Goal: Task Accomplishment & Management: Manage account settings

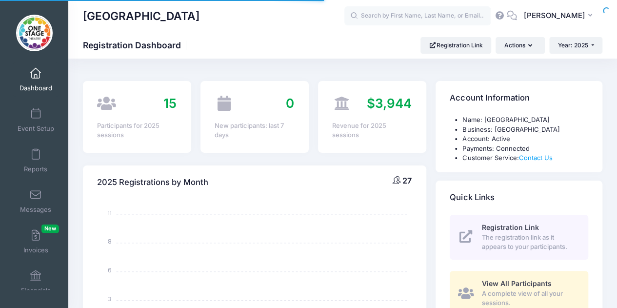
select select
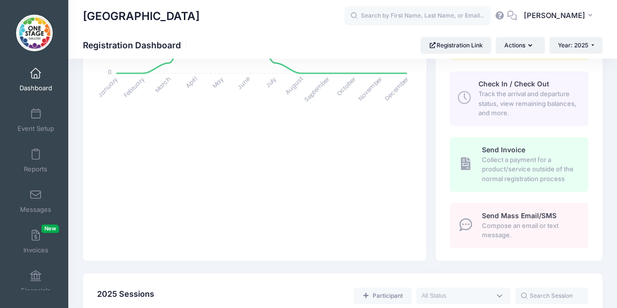
scroll to position [258, 0]
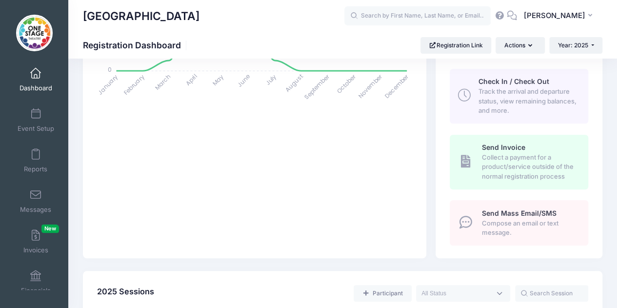
click at [36, 120] on link "Event Setup" at bounding box center [36, 120] width 46 height 34
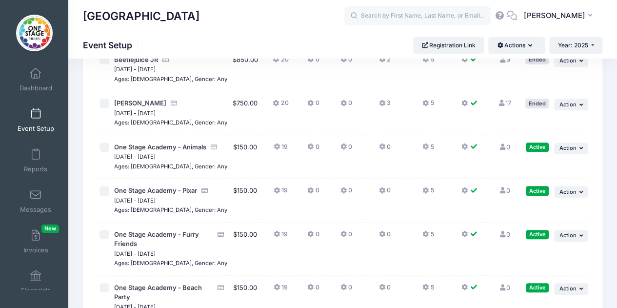
scroll to position [135, 0]
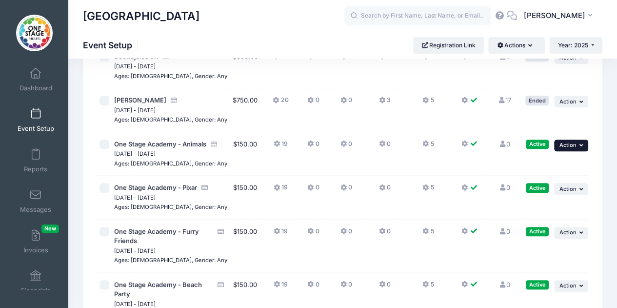
click at [574, 146] on span "Action" at bounding box center [567, 145] width 17 height 7
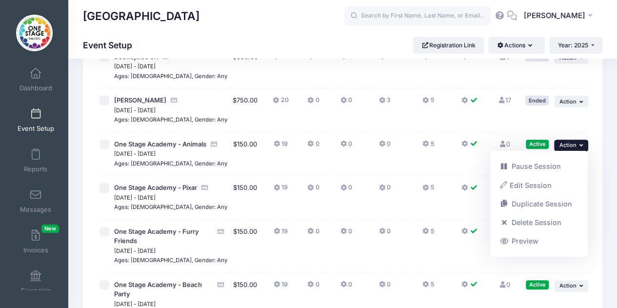
click at [545, 220] on link "Delete Session" at bounding box center [539, 222] width 88 height 19
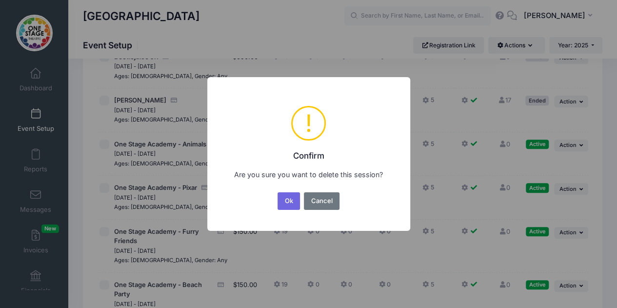
click at [293, 202] on button "Ok" at bounding box center [289, 201] width 22 height 18
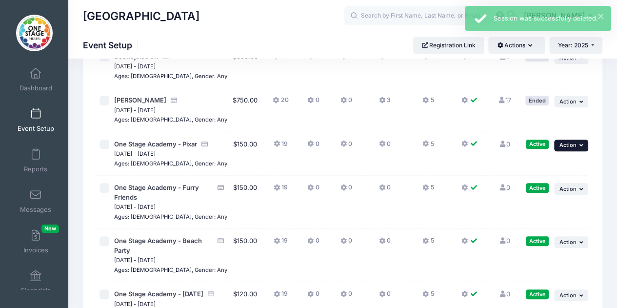
click at [564, 148] on button "... Action" at bounding box center [571, 146] width 34 height 12
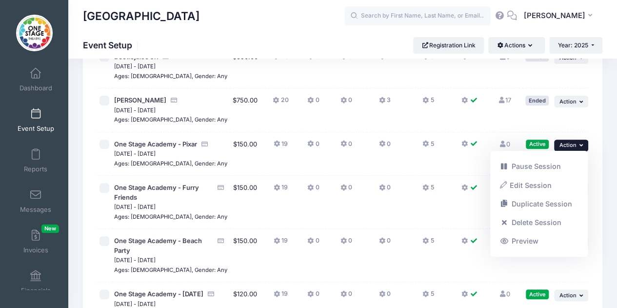
click at [533, 183] on link "Edit Session" at bounding box center [539, 185] width 88 height 19
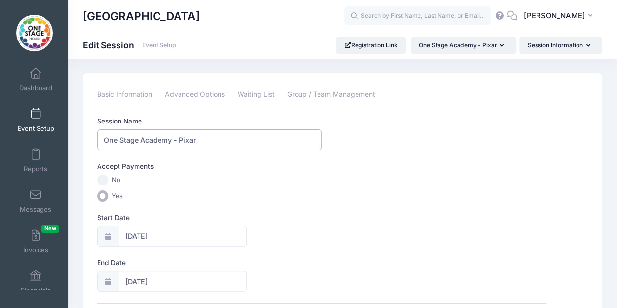
click at [205, 140] on input "One Stage Academy - Pixar" at bounding box center [209, 139] width 225 height 21
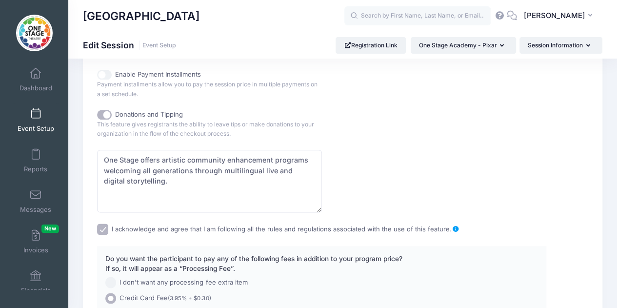
scroll to position [641, 0]
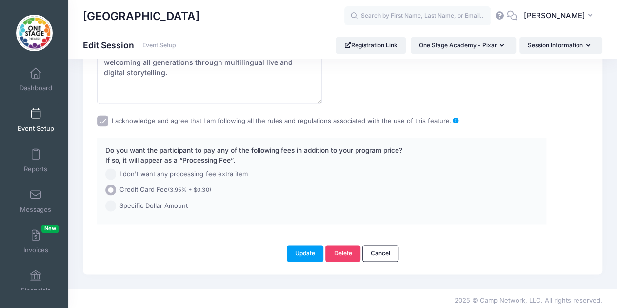
type input "One Stage Academy - Animals"
click at [309, 249] on button "Update" at bounding box center [305, 253] width 37 height 17
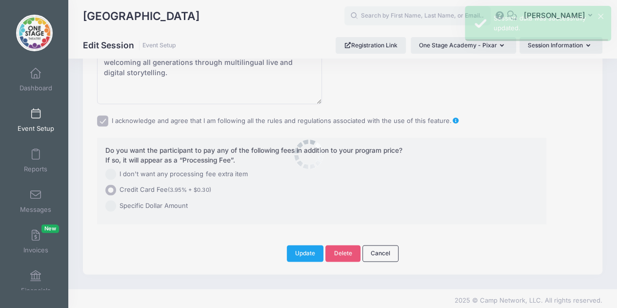
scroll to position [0, 0]
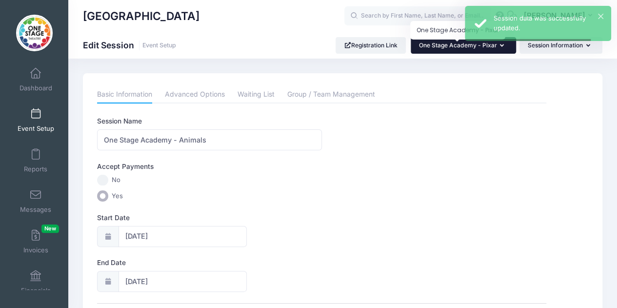
click at [460, 45] on span "One Stage Academy - Pixar" at bounding box center [458, 44] width 78 height 7
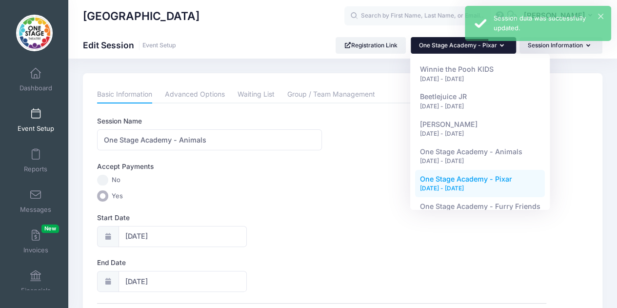
click at [30, 130] on span "Event Setup" at bounding box center [36, 128] width 37 height 8
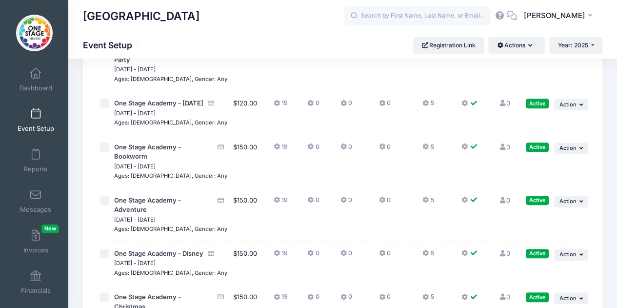
scroll to position [369, 0]
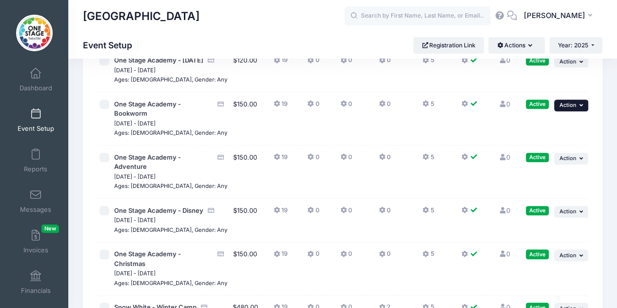
click at [565, 111] on button "... Action" at bounding box center [571, 106] width 34 height 12
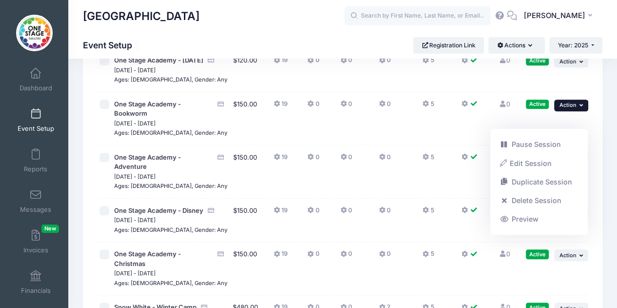
click at [551, 142] on link "Pause Session" at bounding box center [539, 144] width 88 height 19
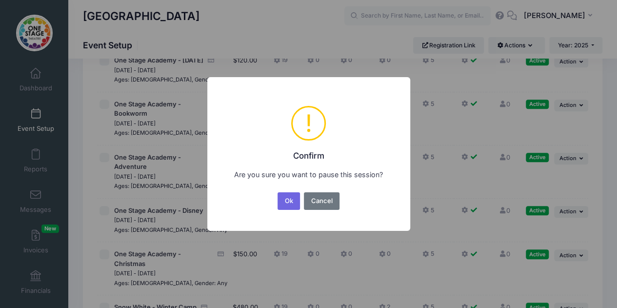
click at [290, 201] on button "Ok" at bounding box center [289, 201] width 22 height 18
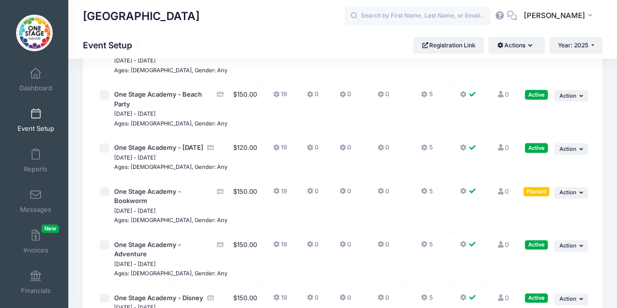
scroll to position [319, 0]
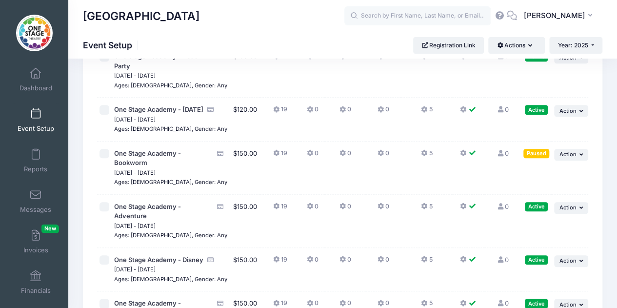
drag, startPoint x: 568, startPoint y: 232, endPoint x: 574, endPoint y: 226, distance: 8.3
click at [574, 226] on td "... Action Resume Session Pause Session Edit Session Duplicate Session Delete S…" at bounding box center [570, 221] width 37 height 53
click at [574, 211] on span "Action" at bounding box center [567, 207] width 17 height 7
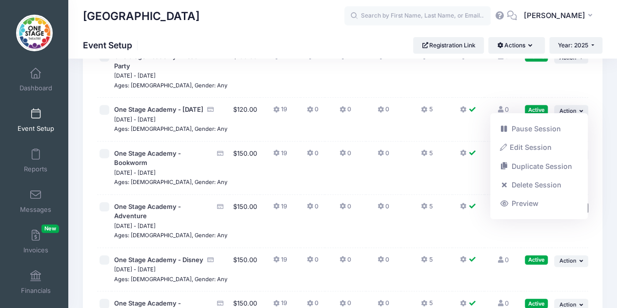
click at [531, 134] on link "Pause Session" at bounding box center [539, 129] width 88 height 19
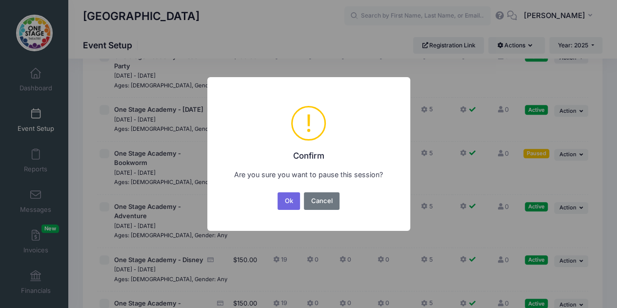
click at [286, 197] on button "Ok" at bounding box center [289, 201] width 22 height 18
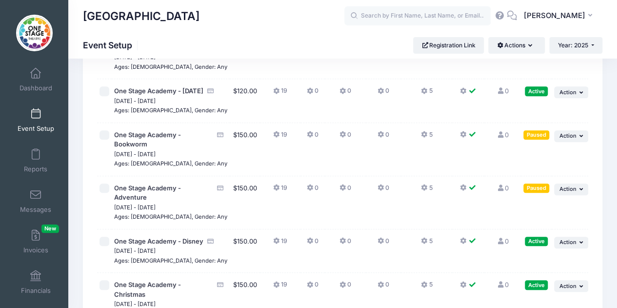
scroll to position [352, 0]
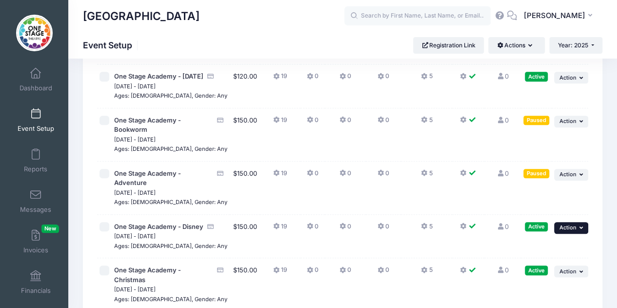
click at [573, 231] on span "Action" at bounding box center [567, 227] width 17 height 7
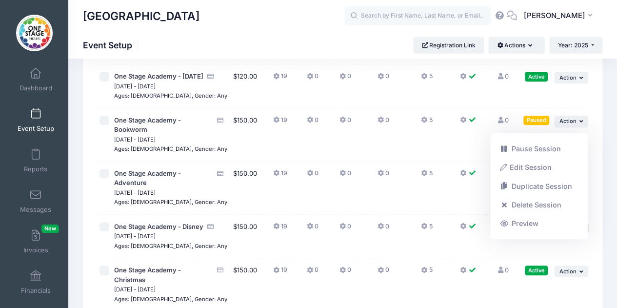
click at [544, 148] on link "Pause Session" at bounding box center [539, 149] width 88 height 19
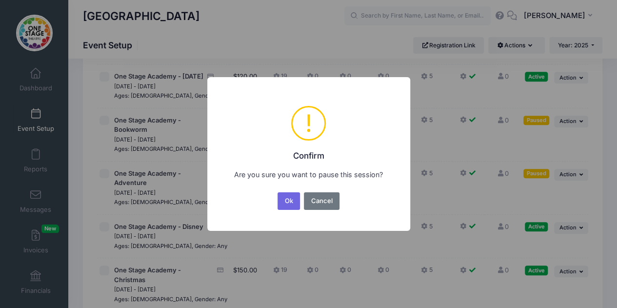
click at [289, 204] on button "Ok" at bounding box center [289, 201] width 22 height 18
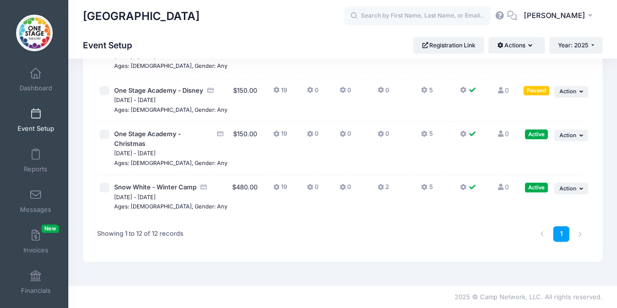
scroll to position [507, 0]
click at [567, 141] on button "... Action" at bounding box center [571, 135] width 34 height 12
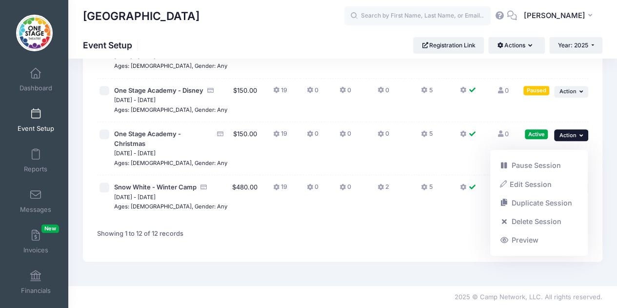
click at [540, 165] on link "Pause Session" at bounding box center [539, 165] width 88 height 19
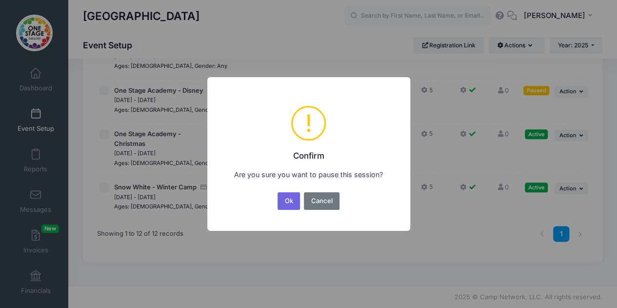
click at [282, 198] on button "Ok" at bounding box center [289, 201] width 22 height 18
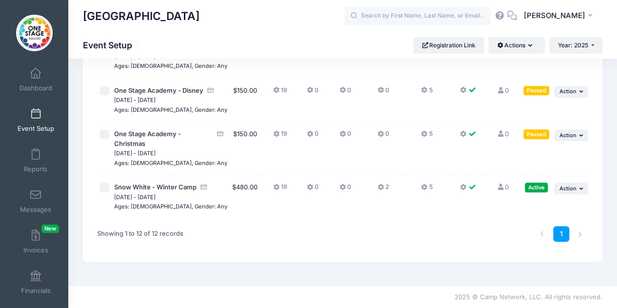
scroll to position [515, 0]
click at [564, 188] on span "Action" at bounding box center [567, 188] width 17 height 7
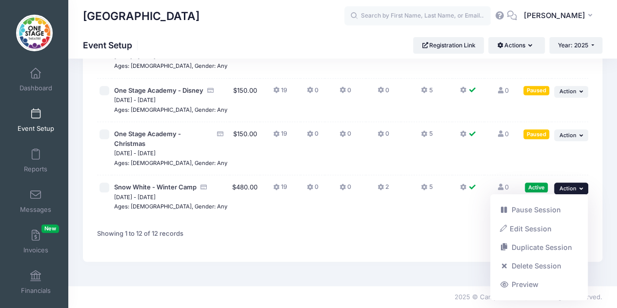
click at [539, 208] on link "Pause Session" at bounding box center [539, 210] width 88 height 19
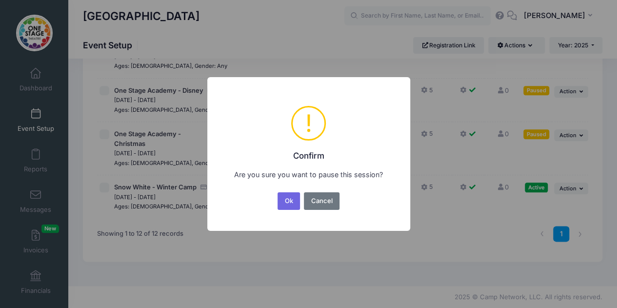
click at [288, 198] on button "Ok" at bounding box center [289, 201] width 22 height 18
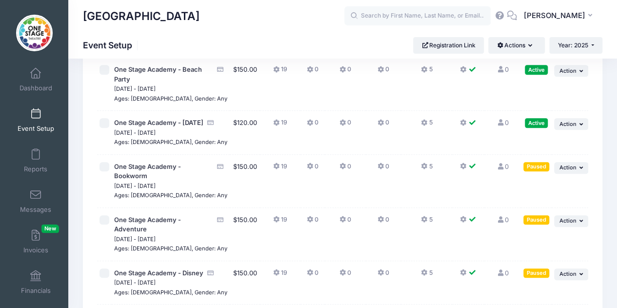
scroll to position [307, 0]
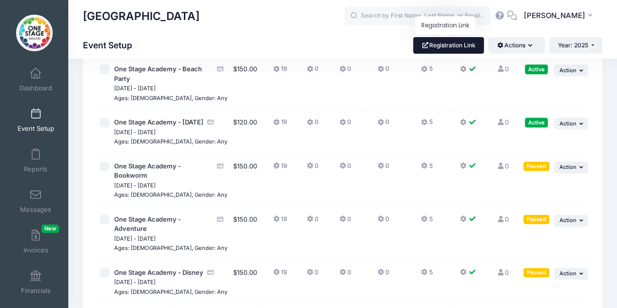
click at [434, 47] on link "Registration Link" at bounding box center [448, 45] width 71 height 17
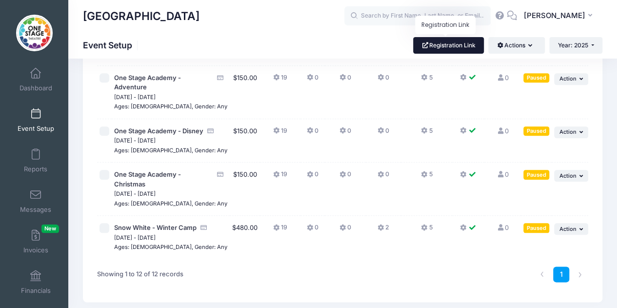
scroll to position [515, 0]
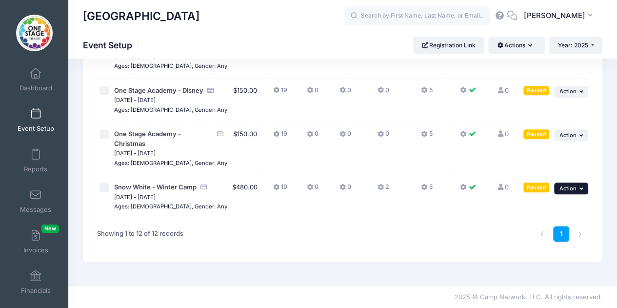
click at [565, 186] on span "Action" at bounding box center [567, 188] width 17 height 7
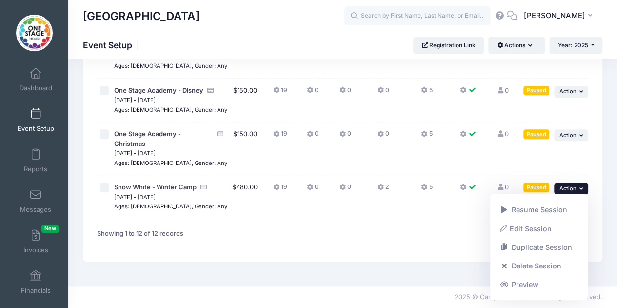
click at [540, 208] on link "Resume Session" at bounding box center [539, 210] width 88 height 19
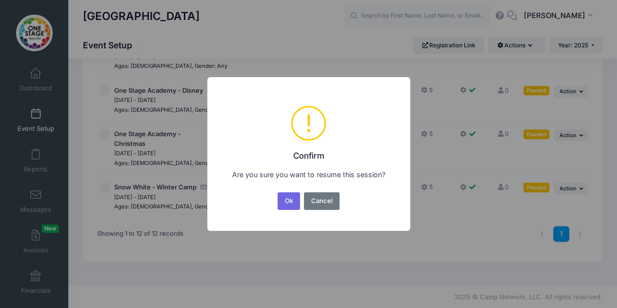
click at [287, 203] on button "Ok" at bounding box center [289, 201] width 22 height 18
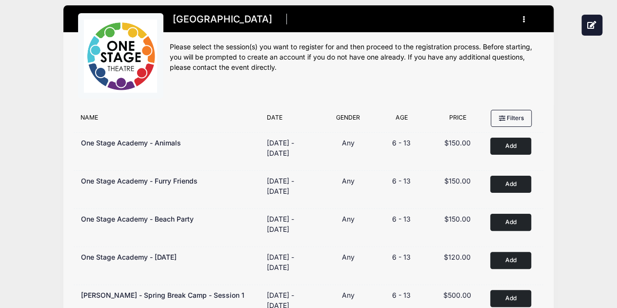
scroll to position [4, 0]
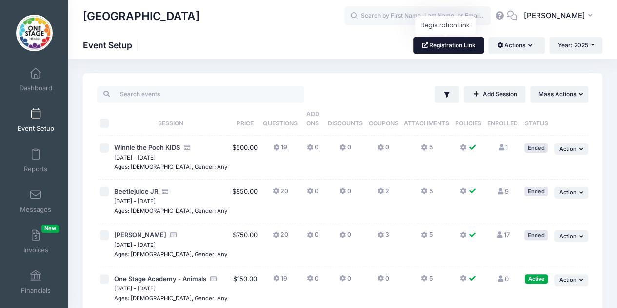
click at [445, 43] on link "Registration Link" at bounding box center [448, 45] width 71 height 17
